Goal: Ask a question

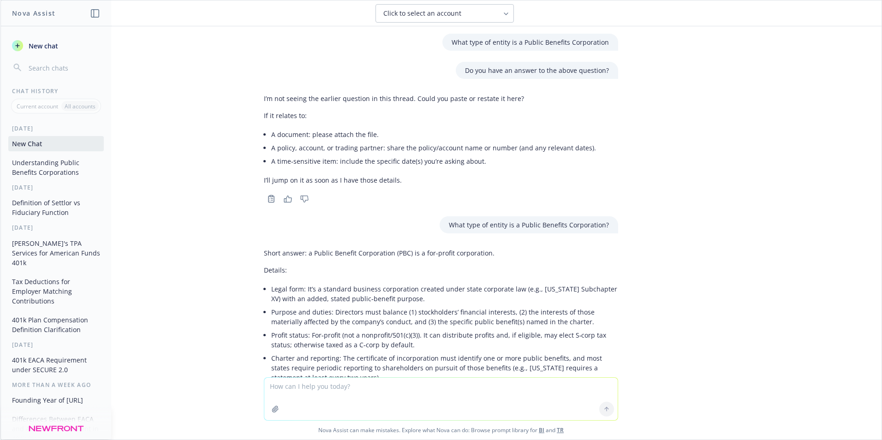
scroll to position [99, 0]
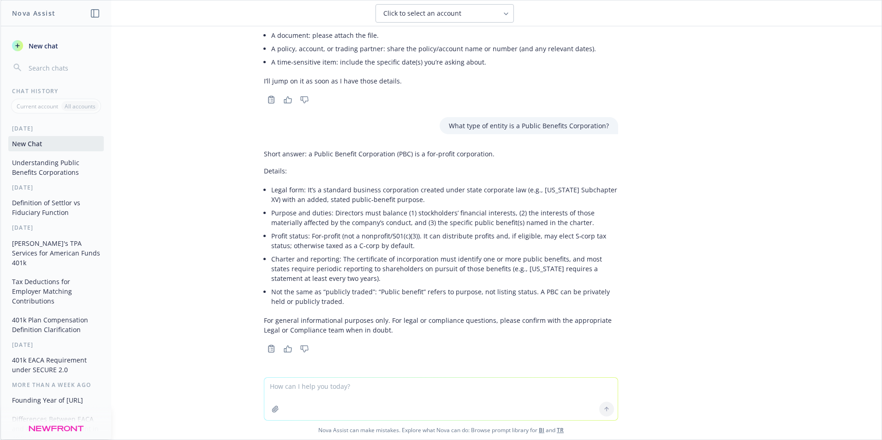
click at [47, 52] on button "New chat" at bounding box center [55, 45] width 95 height 17
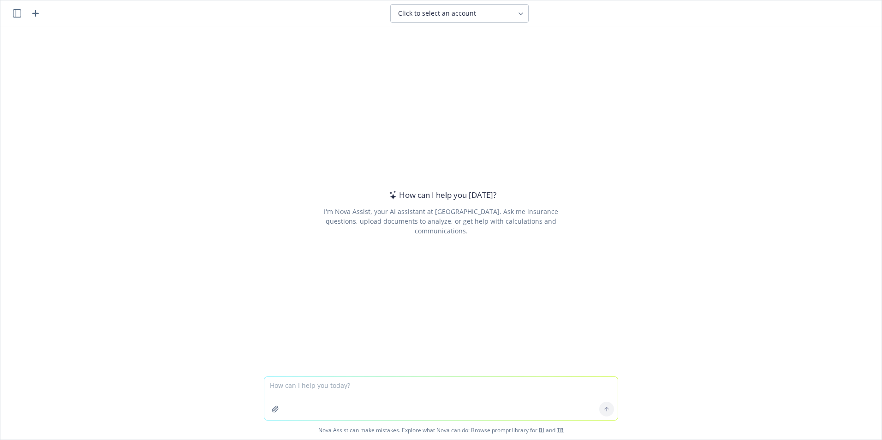
drag, startPoint x: 327, startPoint y: 382, endPoint x: 343, endPoint y: 390, distance: 18.1
click at [326, 382] on textarea at bounding box center [440, 398] width 353 height 43
type textarea "What is the penalty for a late Form 5500 filing if you file after the [DATE] de…"
